Goal: Task Accomplishment & Management: Manage account settings

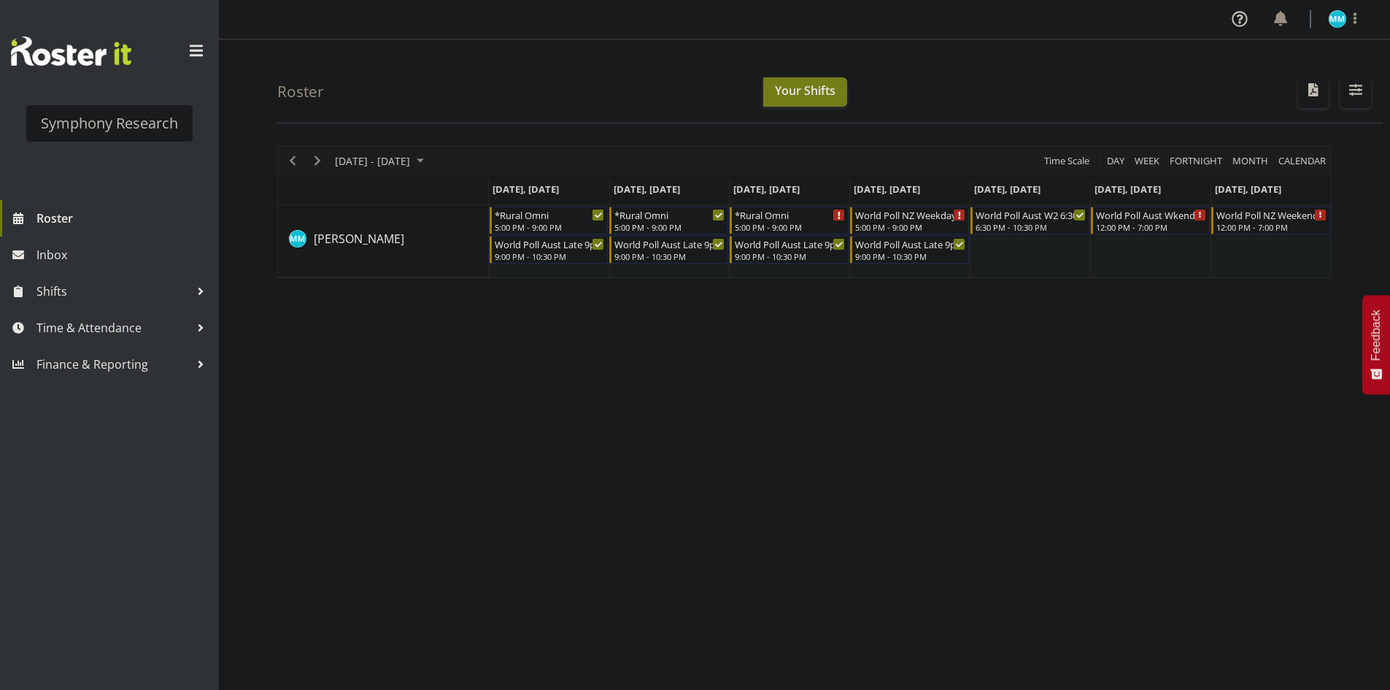
click at [461, 500] on div "August 18 - 24, 2025 Today Day Week Fortnight Month calendar Month Agenda Time …" at bounding box center [833, 426] width 1113 height 584
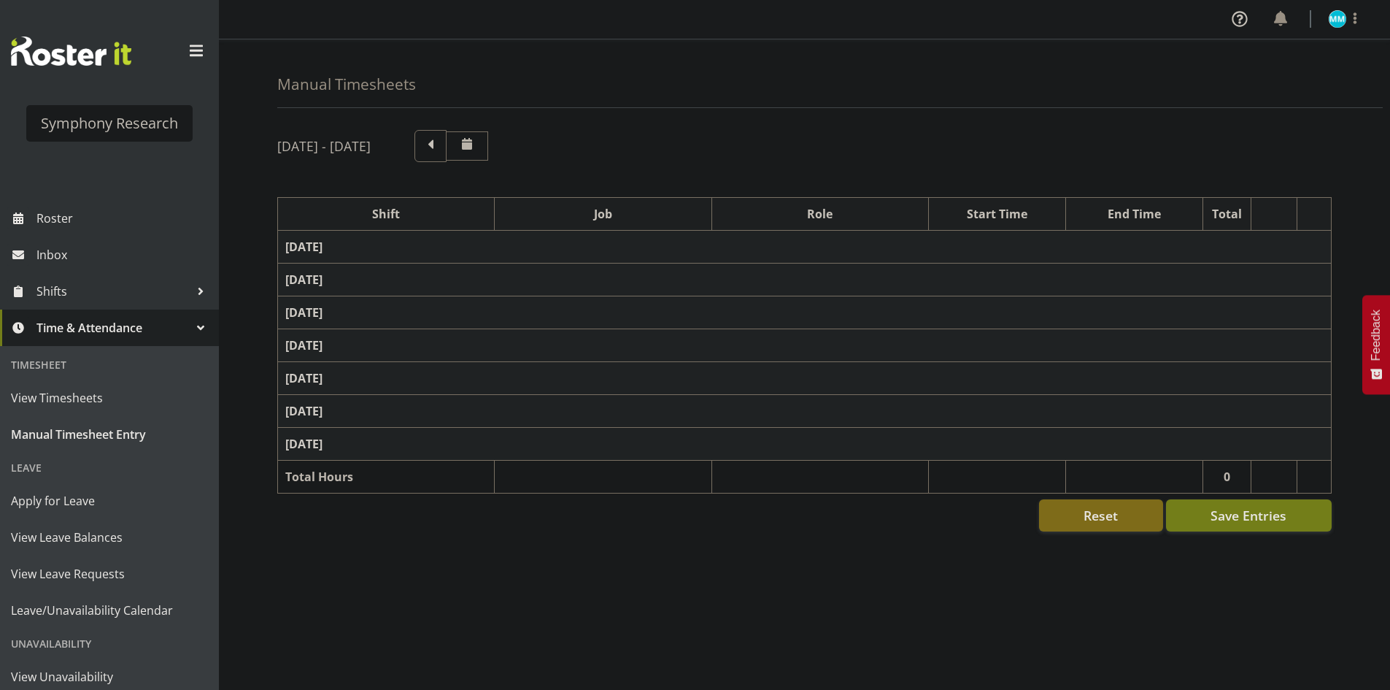
select select "48116"
select select "10239"
select select "47"
select select "56692"
select select "10499"
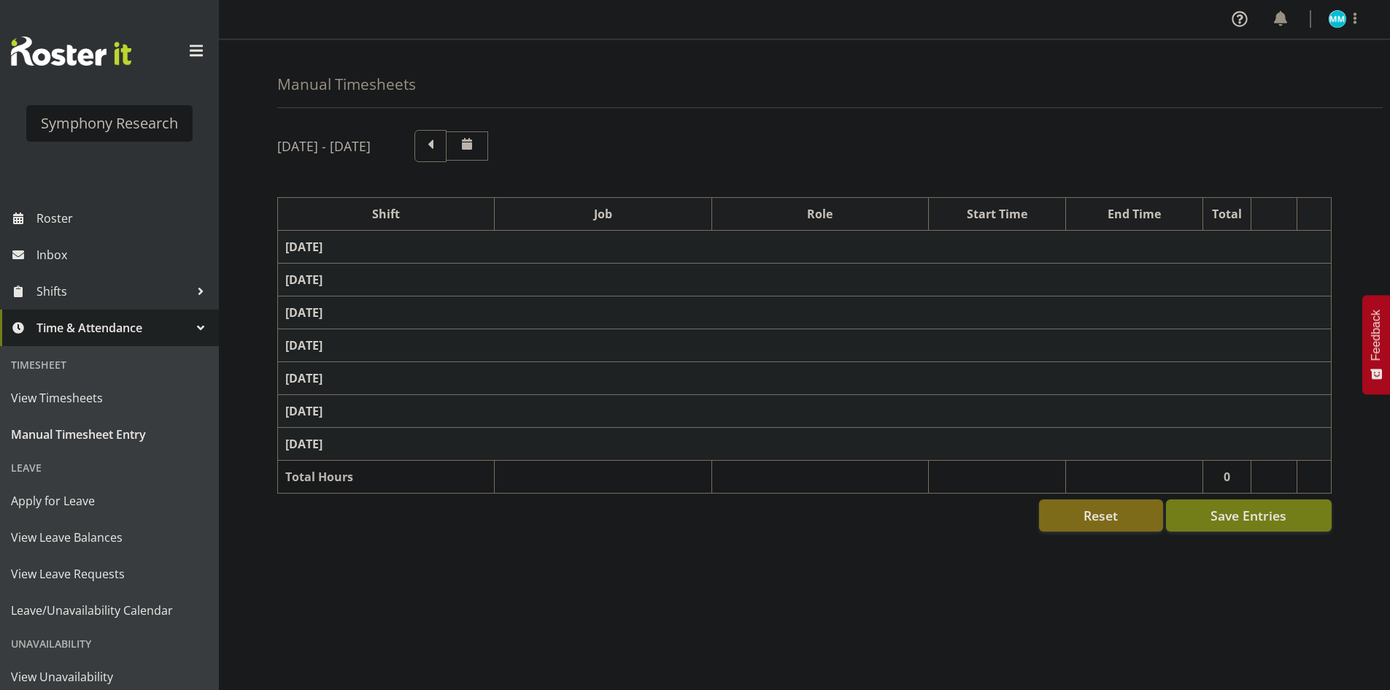
select select "47"
select select "56692"
select select "10499"
select select "47"
select select "11547"
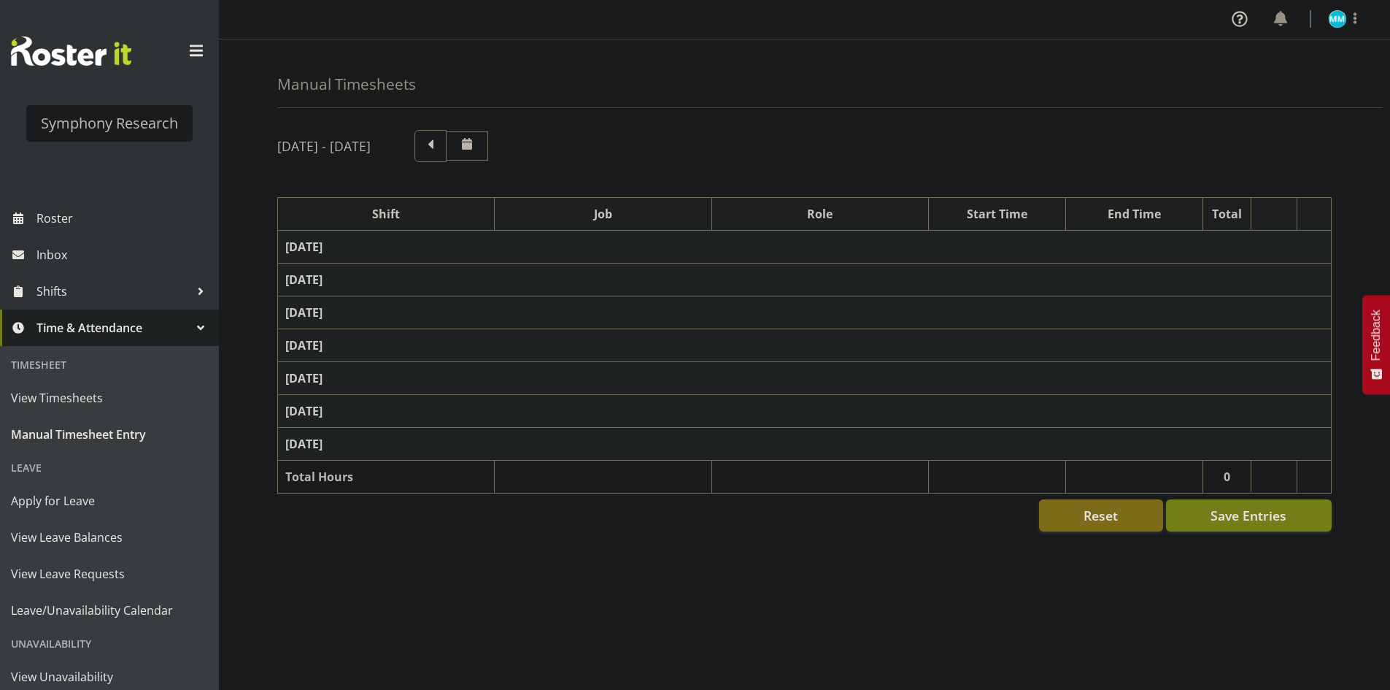
select select "10499"
select select "47"
select select "11547"
select select "10499"
select select "47"
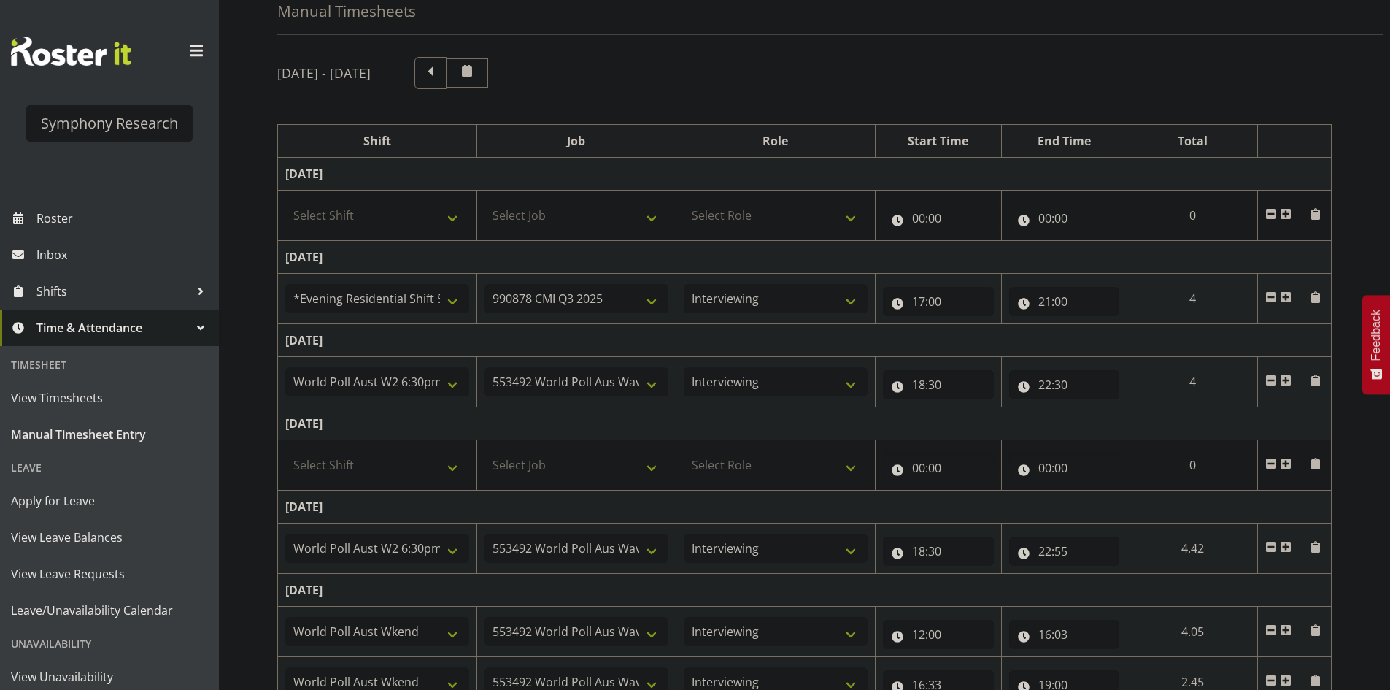
scroll to position [266, 0]
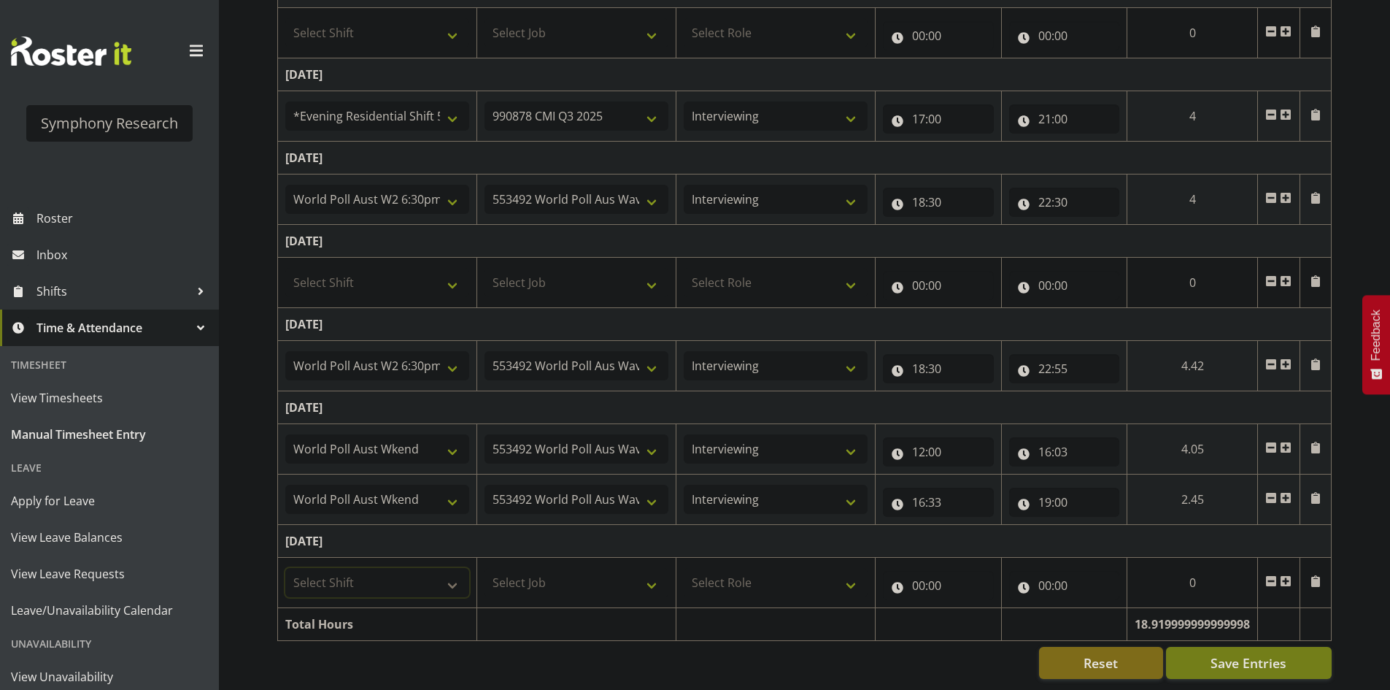
click at [385, 576] on select "Select Shift !!Project Briefing (Job to be assigned) !!Weekend Residential (Ros…" at bounding box center [377, 582] width 184 height 29
select select "11547"
click at [285, 568] on select "Select Shift !!Project Briefing (Job to be assigned) !!Weekend Residential (Ros…" at bounding box center [377, 582] width 184 height 29
click at [544, 571] on select "Select Job 550060 IF Admin 553492 World Poll Aus Wave 2 Main 2025 553493 World …" at bounding box center [577, 582] width 184 height 29
select select "10499"
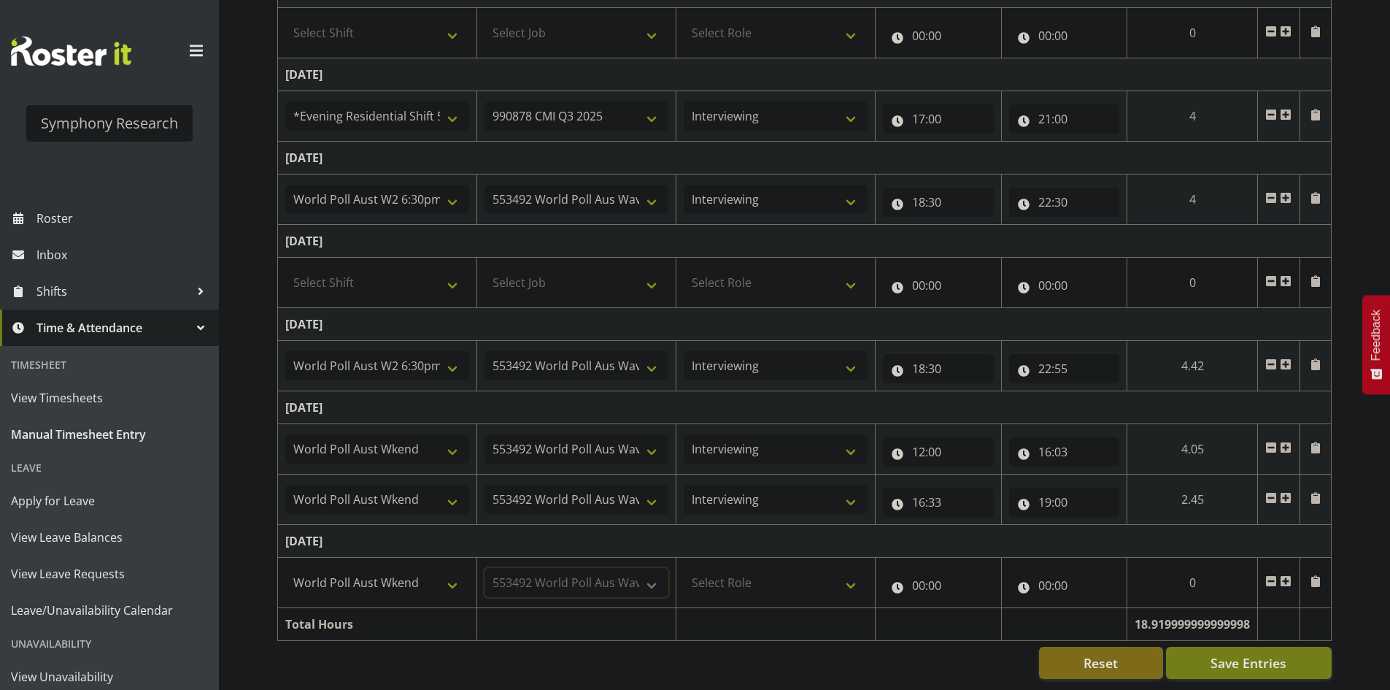
click at [485, 568] on select "Select Job 550060 IF Admin 553492 World Poll Aus Wave 2 Main 2025 553493 World …" at bounding box center [577, 582] width 184 height 29
click at [785, 568] on select "Select Role Briefing Interviewing" at bounding box center [776, 582] width 184 height 29
select select "47"
click at [684, 568] on select "Select Role Briefing Interviewing" at bounding box center [776, 582] width 184 height 29
click at [926, 575] on input "00:00" at bounding box center [938, 585] width 111 height 29
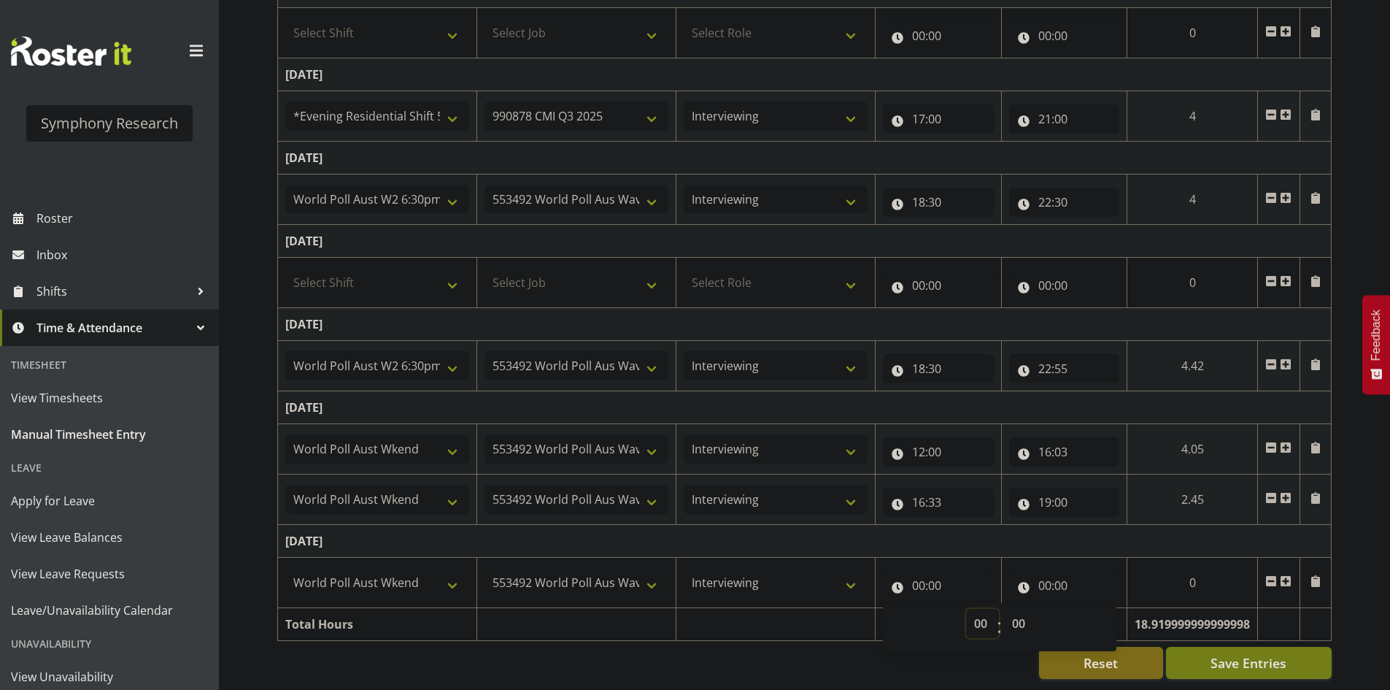
click at [993, 614] on select "00 01 02 03 04 05 06 07 08 09 10 11 12 13 14 15 16 17 18 19 20 21 22 23" at bounding box center [982, 623] width 33 height 29
select select "13"
click at [966, 609] on select "00 01 02 03 04 05 06 07 08 09 10 11 12 13 14 15 16 17 18 19 20 21 22 23" at bounding box center [982, 623] width 33 height 29
type input "13:00"
click at [1048, 571] on input "00:00" at bounding box center [1064, 585] width 111 height 29
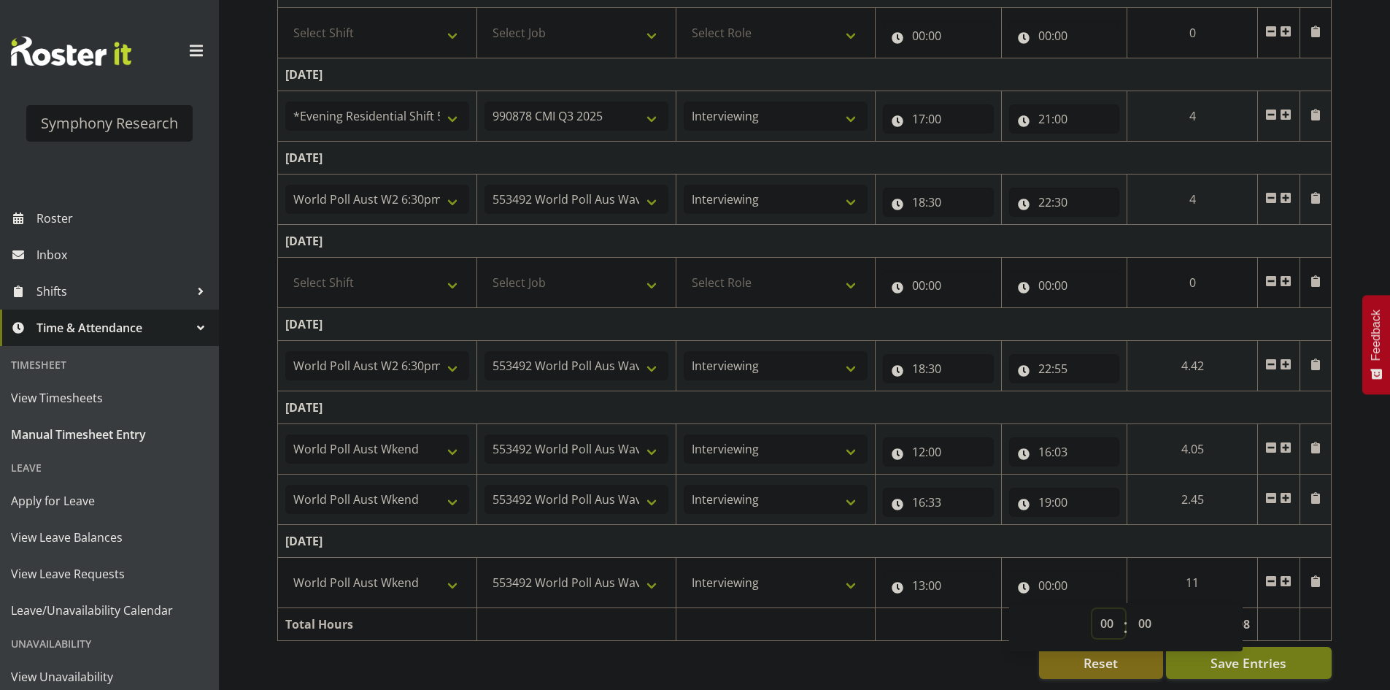
click at [1096, 612] on select "00 01 02 03 04 05 06 07 08 09 10 11 12 13 14 15 16 17 18 19 20 21 22 23" at bounding box center [1109, 623] width 33 height 29
select select "16"
click at [1093, 609] on select "00 01 02 03 04 05 06 07 08 09 10 11 12 13 14 15 16 17 18 19 20 21 22 23" at bounding box center [1109, 623] width 33 height 29
type input "16:00"
click at [1147, 611] on select "00 01 02 03 04 05 06 07 08 09 10 11 12 13 14 15 16 17 18 19 20 21 22 23 24 25 2…" at bounding box center [1147, 623] width 33 height 29
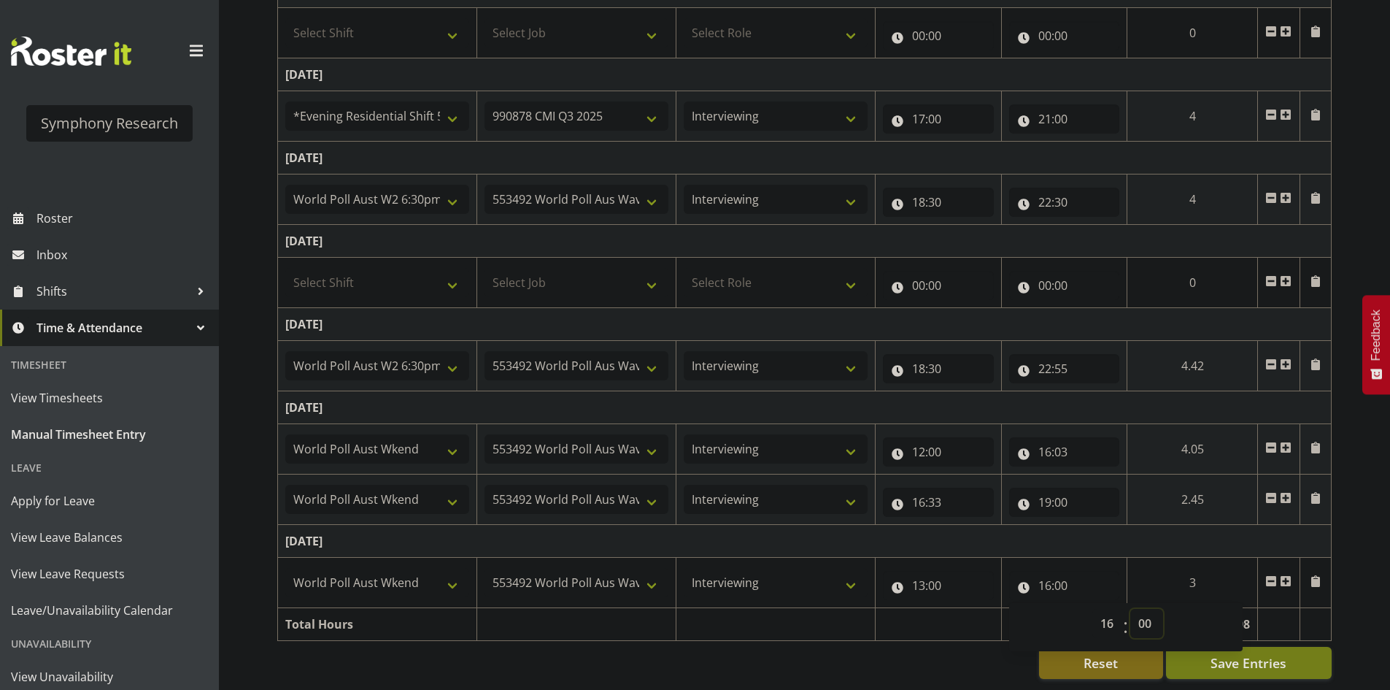
select select "45"
click at [1131, 609] on select "00 01 02 03 04 05 06 07 08 09 10 11 12 13 14 15 16 17 18 19 20 21 22 23 24 25 2…" at bounding box center [1147, 623] width 33 height 29
type input "16:45"
click at [1059, 537] on td "Sunday 17th August 2025" at bounding box center [805, 541] width 1054 height 33
click at [1285, 575] on span at bounding box center [1286, 581] width 12 height 12
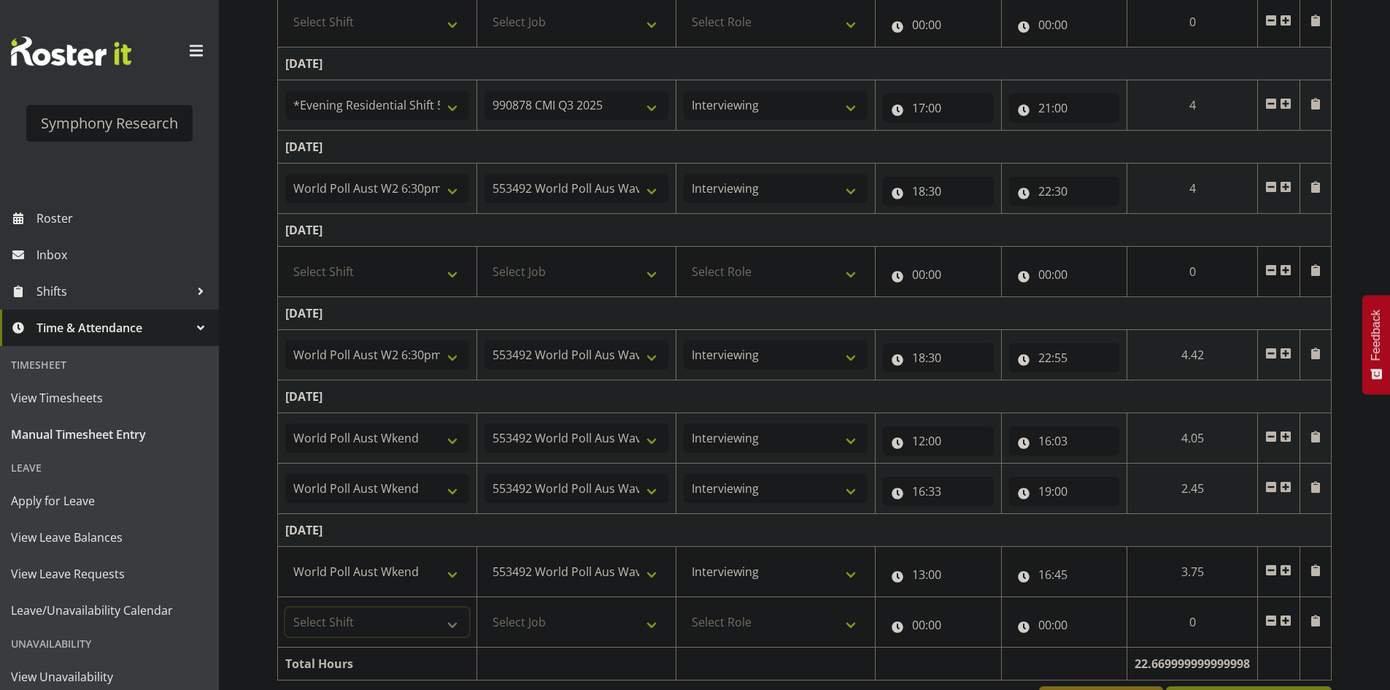
click at [379, 628] on select "Select Shift !!Project Briefing (Job to be assigned) !!Weekend Residential (Ros…" at bounding box center [377, 621] width 184 height 29
select select "11547"
click at [285, 607] on select "Select Shift !!Project Briefing (Job to be assigned) !!Weekend Residential (Ros…" at bounding box center [377, 621] width 184 height 29
click at [544, 625] on select "Select Job 550060 IF Admin 553492 World Poll Aus Wave 2 Main 2025 553493 World …" at bounding box center [577, 621] width 184 height 29
select select "10499"
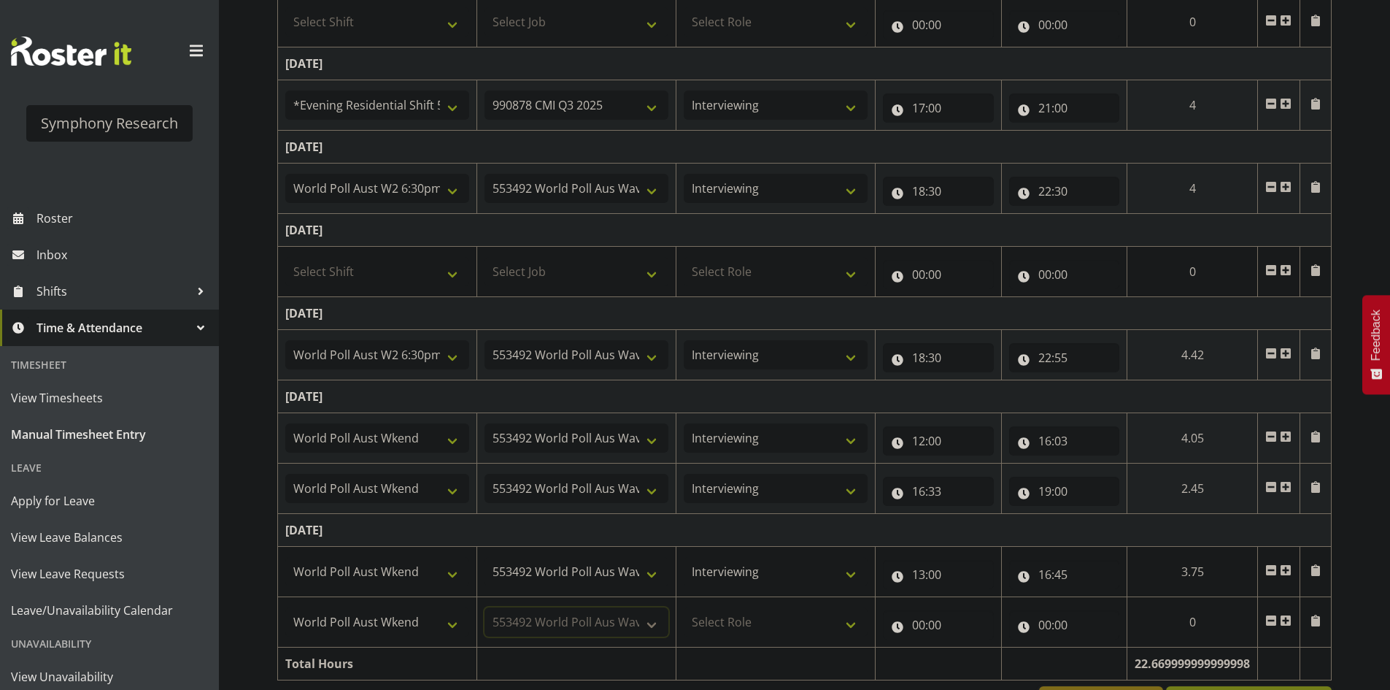
click at [485, 607] on select "Select Job 550060 IF Admin 553492 World Poll Aus Wave 2 Main 2025 553493 World …" at bounding box center [577, 621] width 184 height 29
click at [777, 618] on select "Select Role Briefing Interviewing" at bounding box center [776, 621] width 184 height 29
select select "47"
click at [684, 607] on select "Select Role Briefing Interviewing" at bounding box center [776, 621] width 184 height 29
click at [908, 619] on input "00:00" at bounding box center [938, 624] width 111 height 29
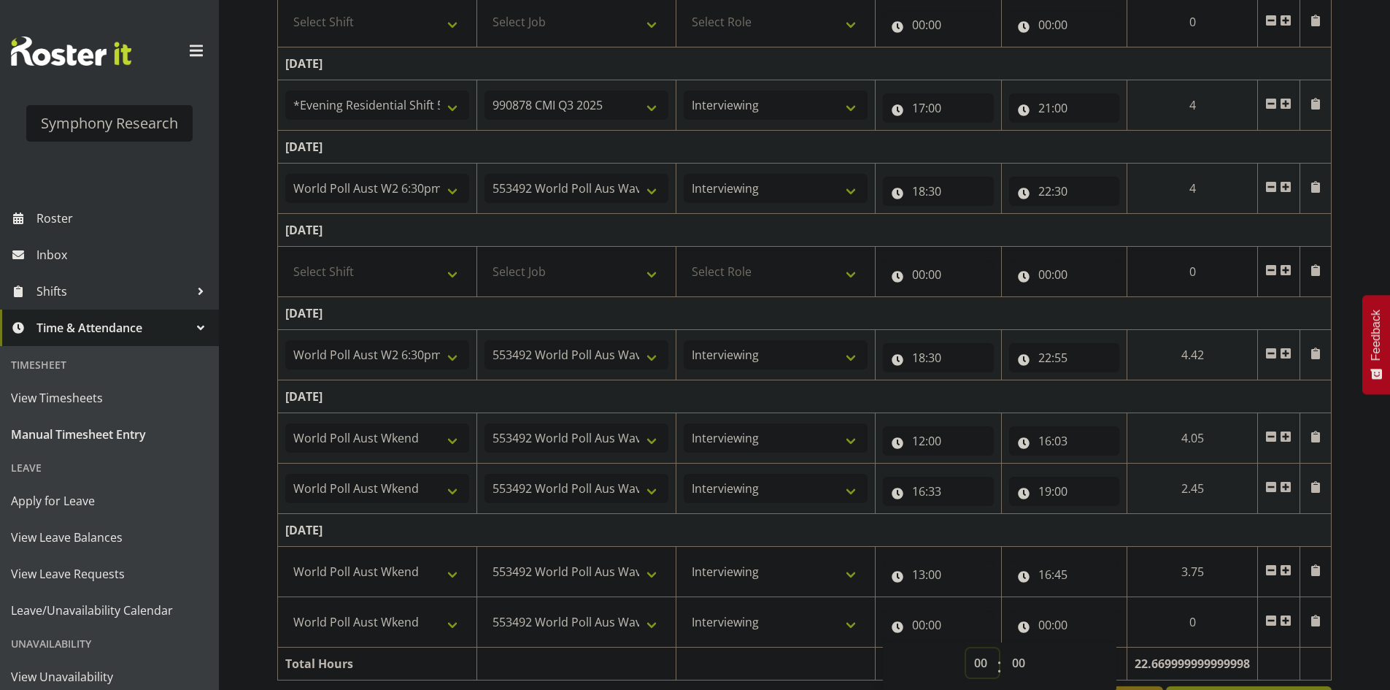
click at [980, 669] on select "00 01 02 03 04 05 06 07 08 09 10 11 12 13 14 15 16 17 18 19 20 21 22 23" at bounding box center [982, 662] width 33 height 29
select select "17"
click at [966, 648] on select "00 01 02 03 04 05 06 07 08 09 10 11 12 13 14 15 16 17 18 19 20 21 22 23" at bounding box center [982, 662] width 33 height 29
type input "17:00"
click at [944, 617] on input "17:00" at bounding box center [938, 624] width 111 height 29
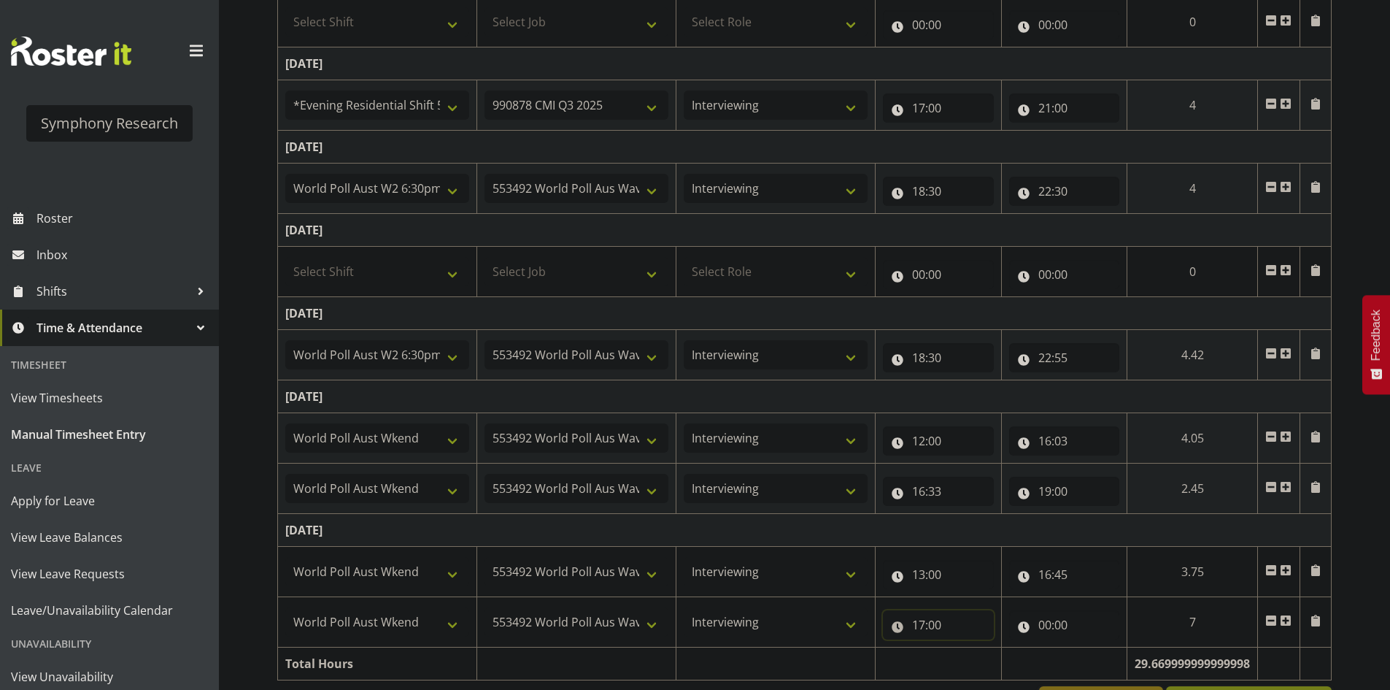
click at [951, 626] on input "17:00" at bounding box center [938, 624] width 111 height 29
click at [1030, 668] on select "00 01 02 03 04 05 06 07 08 09 10 11 12 13 14 15 16 17 18 19 20 21 22 23 24 25 2…" at bounding box center [1020, 662] width 33 height 29
select select "15"
click at [1004, 648] on select "00 01 02 03 04 05 06 07 08 09 10 11 12 13 14 15 16 17 18 19 20 21 22 23 24 25 2…" at bounding box center [1020, 662] width 33 height 29
type input "17:15"
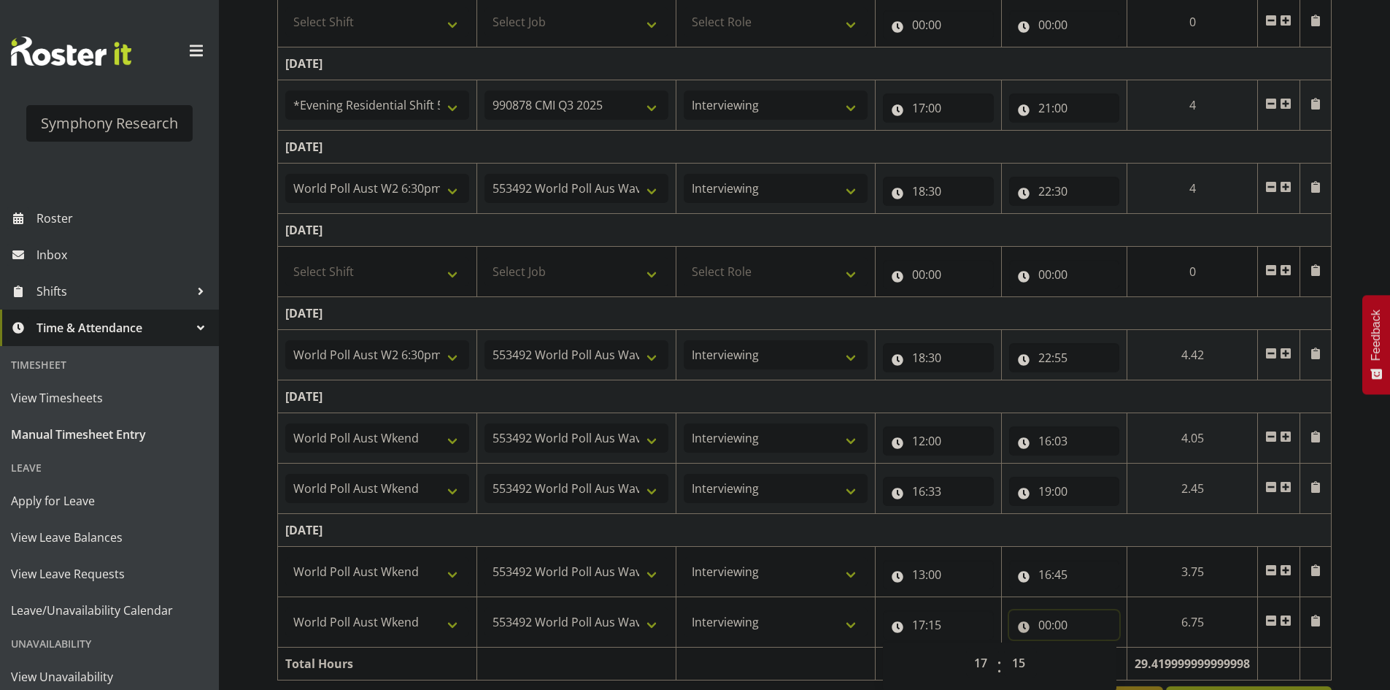
click at [1032, 625] on input "00:00" at bounding box center [1064, 624] width 111 height 29
drag, startPoint x: 1084, startPoint y: 653, endPoint x: 1093, endPoint y: 660, distance: 11.5
click at [1088, 655] on div "00 01 02 03 04 05 06 07 08 09 10 11 12 13 14 15 16 17 18 19 20 21 22 23 : 00 01…" at bounding box center [1126, 666] width 234 height 36
click at [1094, 660] on select "00 01 02 03 04 05 06 07 08 09 10 11 12 13 14 15 16 17 18 19 20 21 22 23" at bounding box center [1109, 662] width 33 height 29
select select "19"
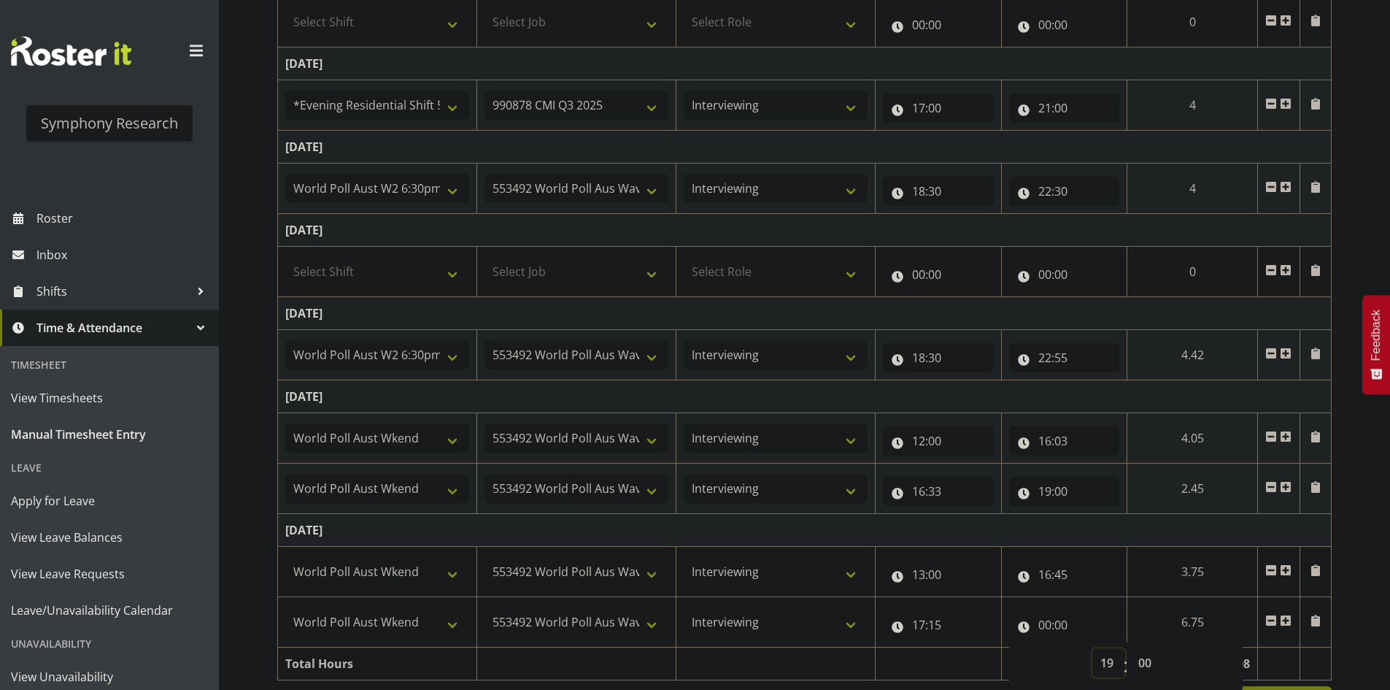
click at [1093, 648] on select "00 01 02 03 04 05 06 07 08 09 10 11 12 13 14 15 16 17 18 19 20 21 22 23" at bounding box center [1109, 662] width 33 height 29
type input "19:00"
drag, startPoint x: 1104, startPoint y: 543, endPoint x: 1117, endPoint y: 547, distance: 13.6
click at [1104, 542] on td "Sunday 17th August 2025" at bounding box center [805, 530] width 1054 height 33
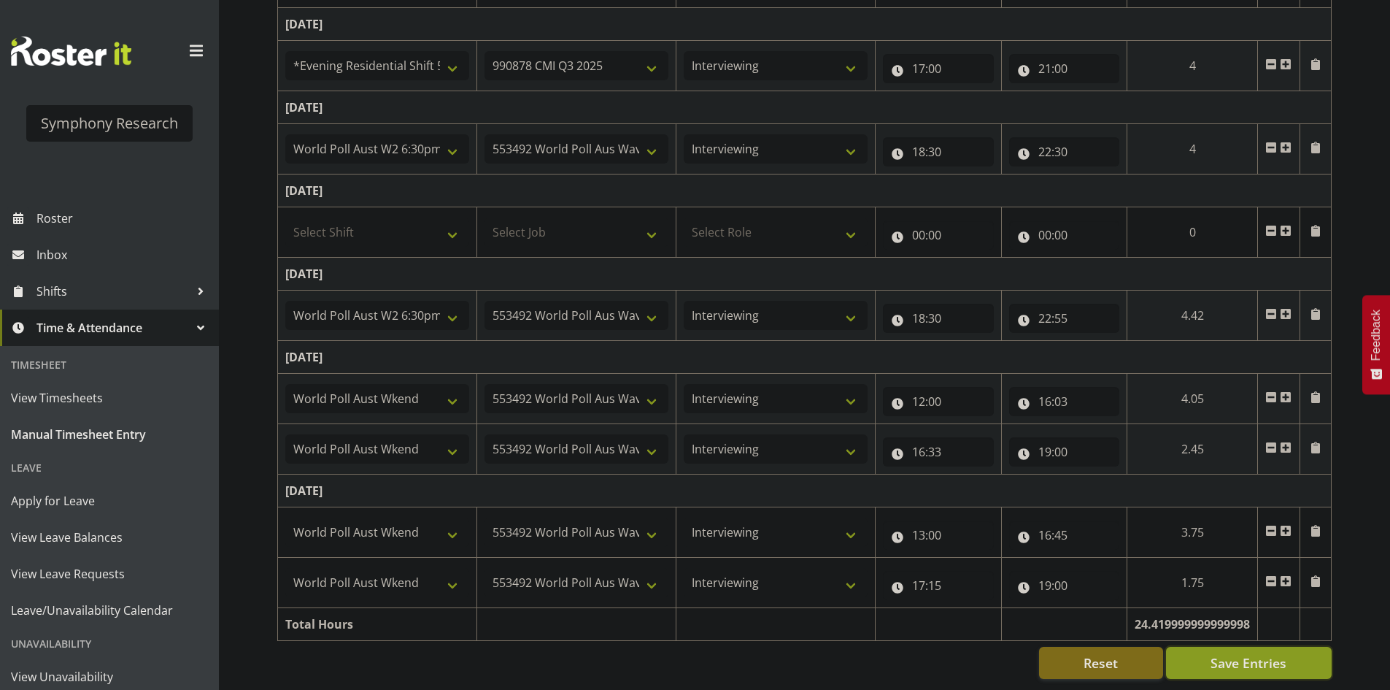
click at [1282, 653] on span "Save Entries" at bounding box center [1249, 662] width 76 height 19
click at [1298, 652] on button "Save Entries" at bounding box center [1249, 663] width 166 height 32
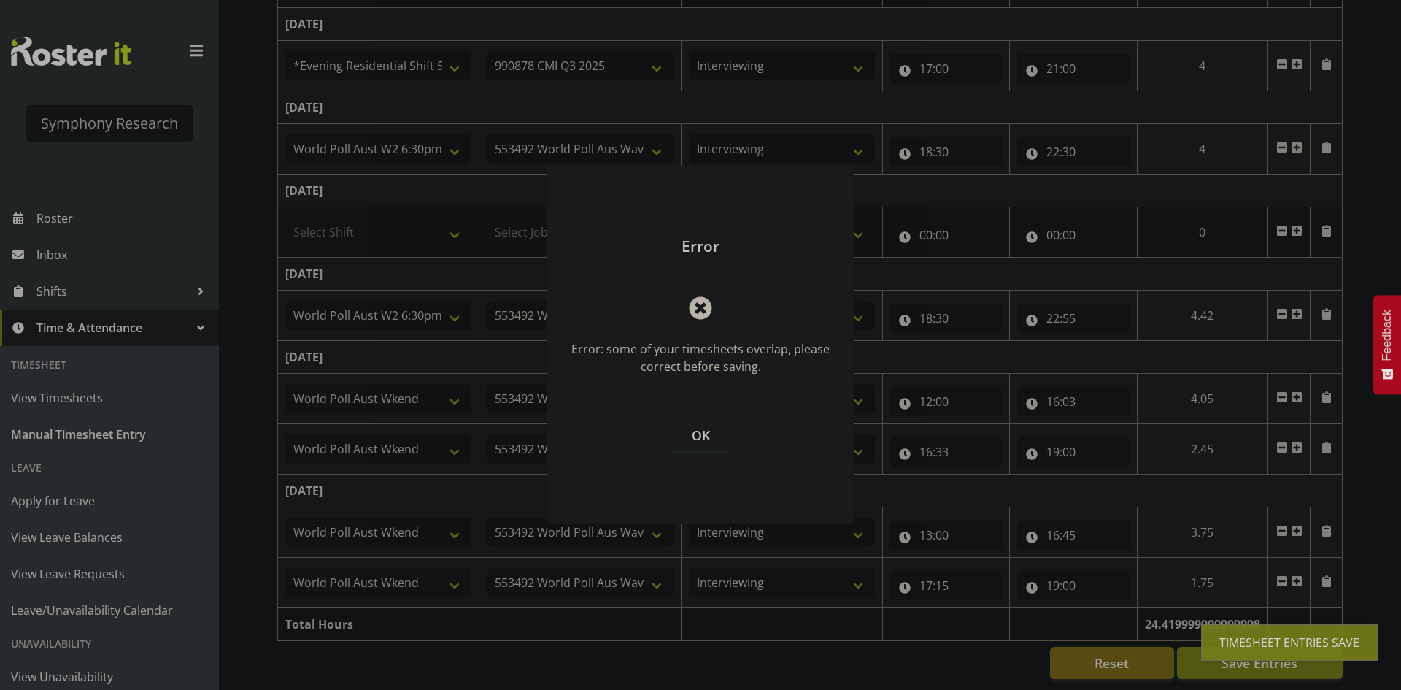
click at [723, 441] on button "OK" at bounding box center [701, 435] width 64 height 32
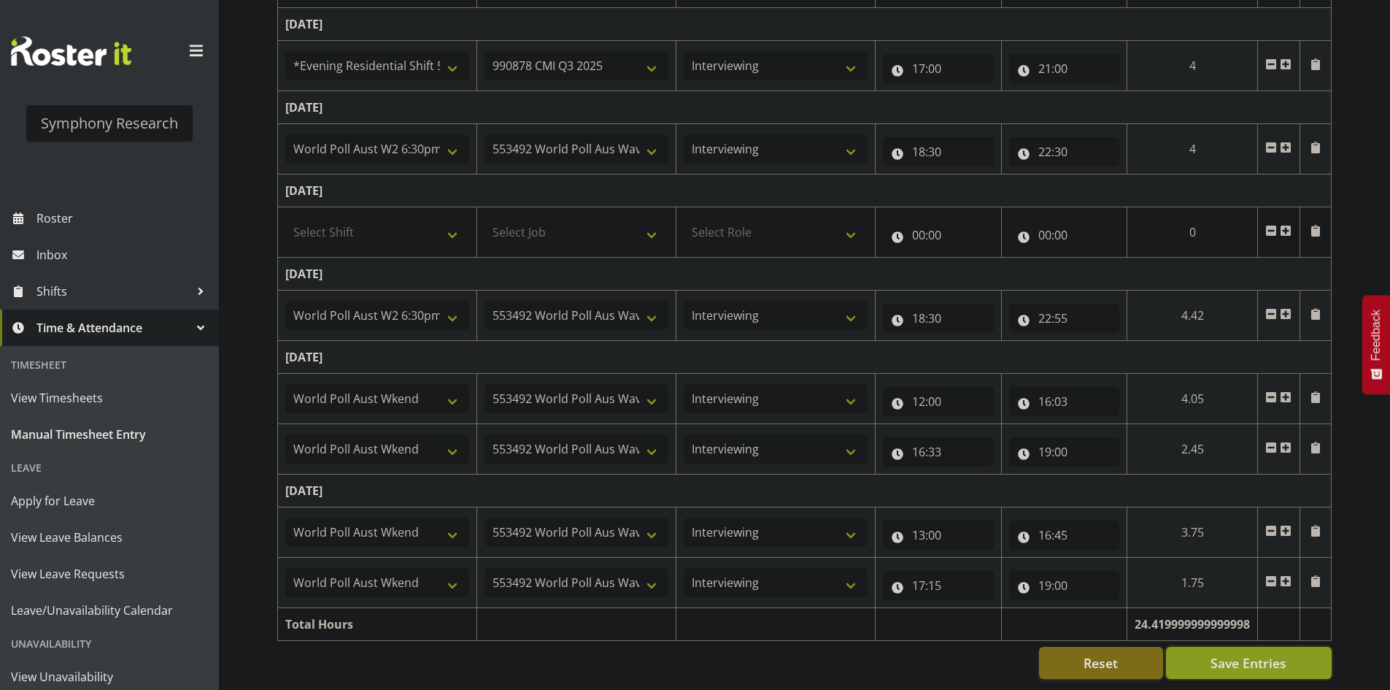
click at [1233, 653] on span "Save Entries" at bounding box center [1249, 662] width 76 height 19
click at [1134, 479] on td "Sunday 17th August 2025" at bounding box center [805, 490] width 1054 height 33
click at [66, 223] on span "Roster" at bounding box center [123, 218] width 175 height 22
